Goal: Information Seeking & Learning: Learn about a topic

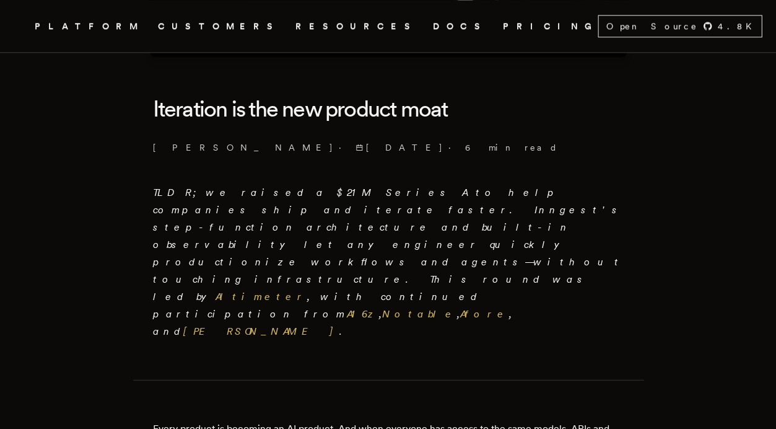
scroll to position [260, 0]
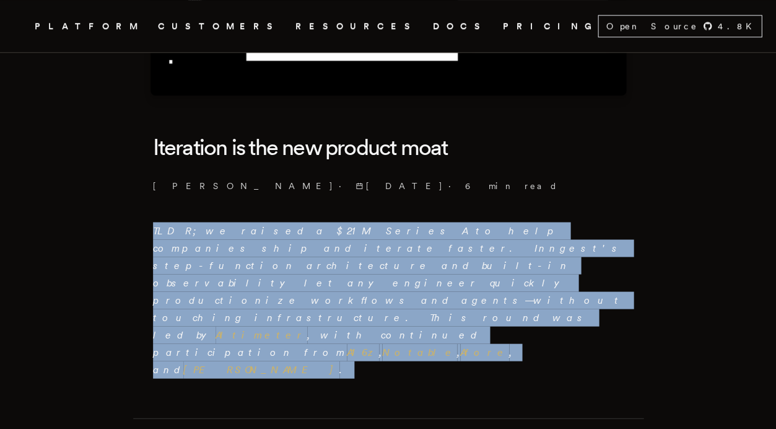
drag, startPoint x: 343, startPoint y: 284, endPoint x: 120, endPoint y: 225, distance: 230.8
copy em "TLDR; we raised a $21M Series A to help companies ship and iterate faster. Inng…"
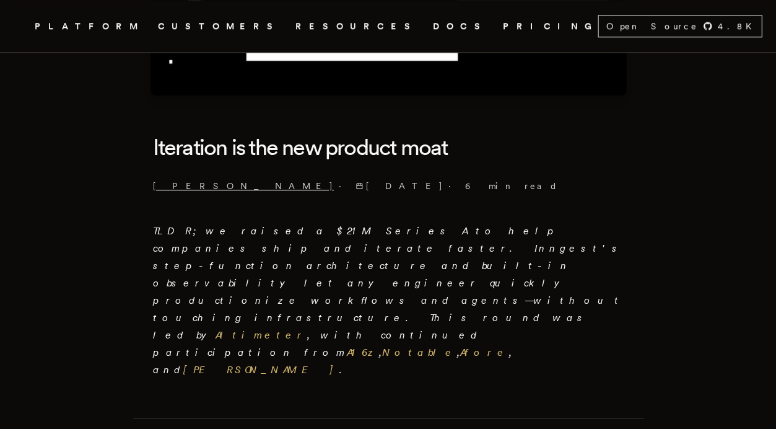
drag, startPoint x: 247, startPoint y: 185, endPoint x: 159, endPoint y: 181, distance: 88.0
click at [159, 181] on p "Tony Holdstock-Brown · 9/16/2025 · 6 min read" at bounding box center [388, 186] width 471 height 12
copy link "[PERSON_NAME]"
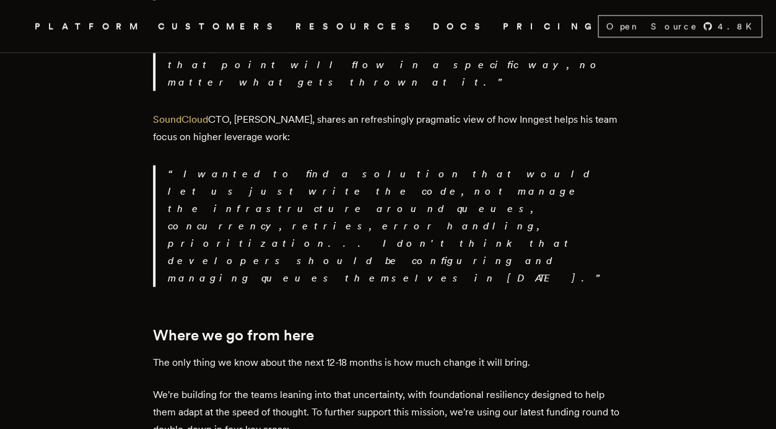
scroll to position [2332, 0]
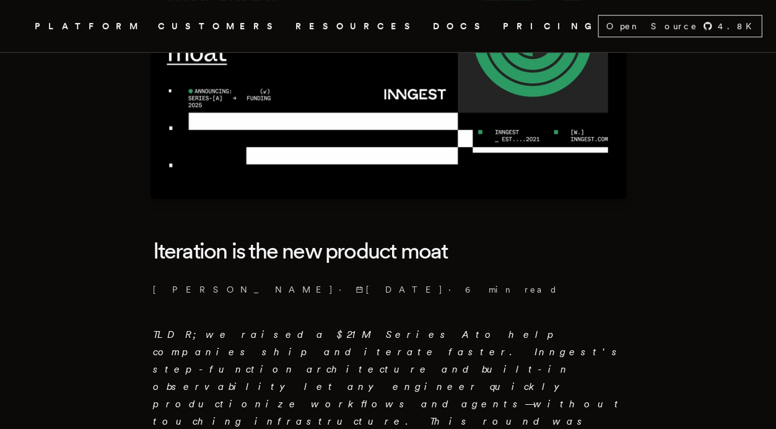
scroll to position [181, 0]
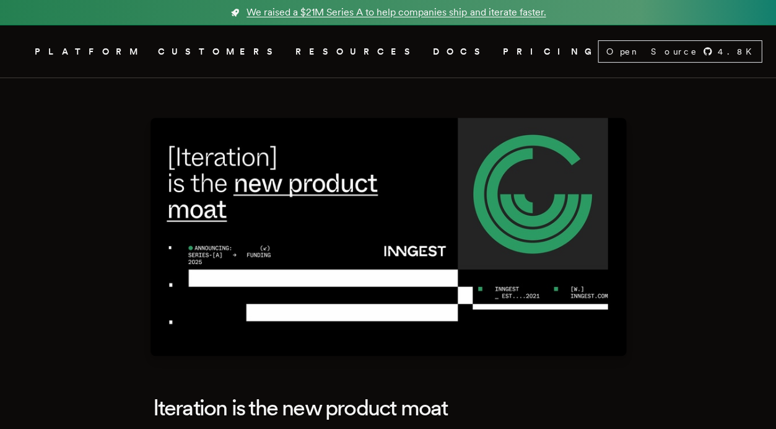
click at [336, 11] on span "We raised a $21M Series A to help companies ship and iterate faster." at bounding box center [396, 12] width 299 height 15
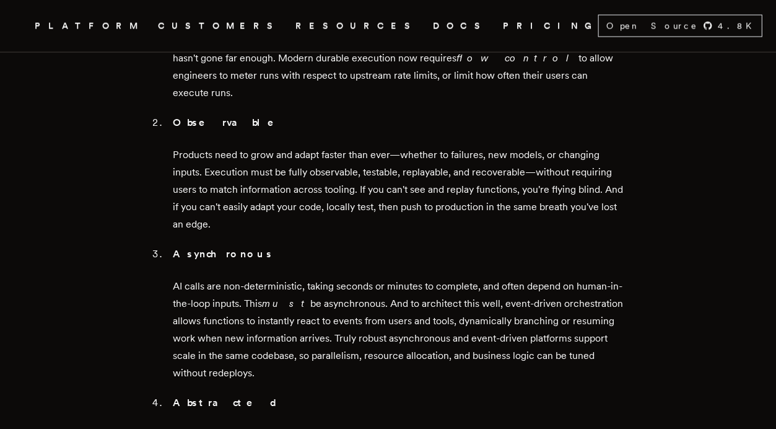
scroll to position [1478, 0]
